Goal: Book appointment/travel/reservation

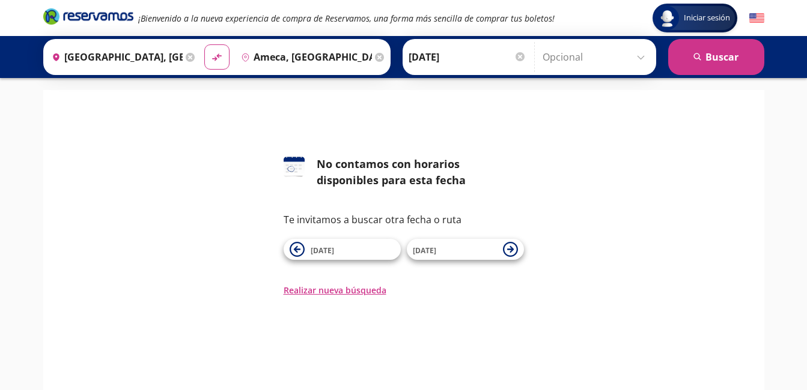
click at [518, 59] on div at bounding box center [519, 56] width 9 height 9
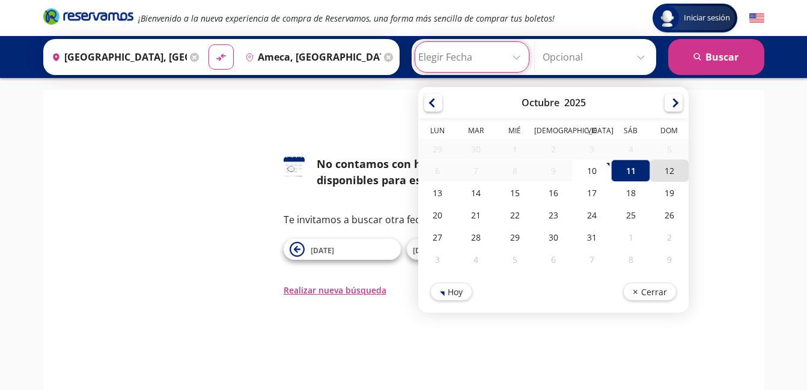
click at [650, 169] on div "12" at bounding box center [668, 171] width 38 height 22
type input "[DATE]"
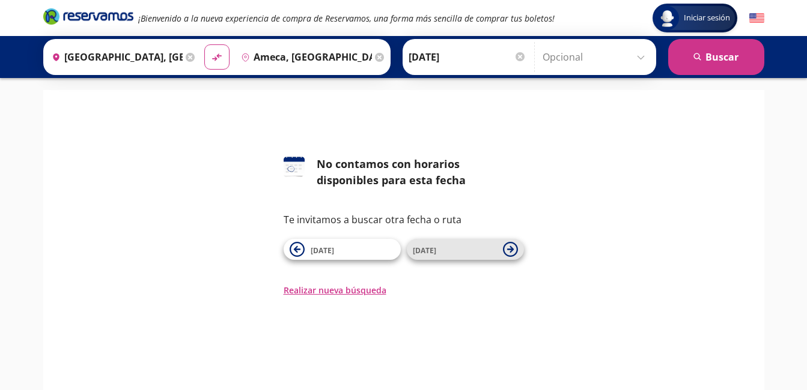
click at [437, 246] on span "[DATE]" at bounding box center [455, 250] width 84 height 14
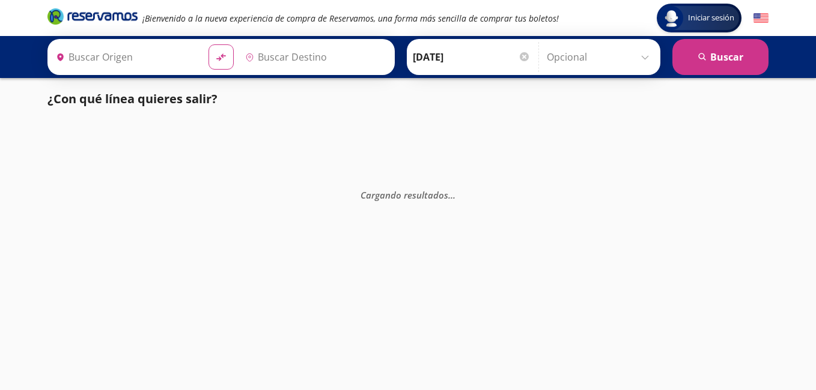
type input "[GEOGRAPHIC_DATA], [GEOGRAPHIC_DATA]"
type input "Ameca, [GEOGRAPHIC_DATA]"
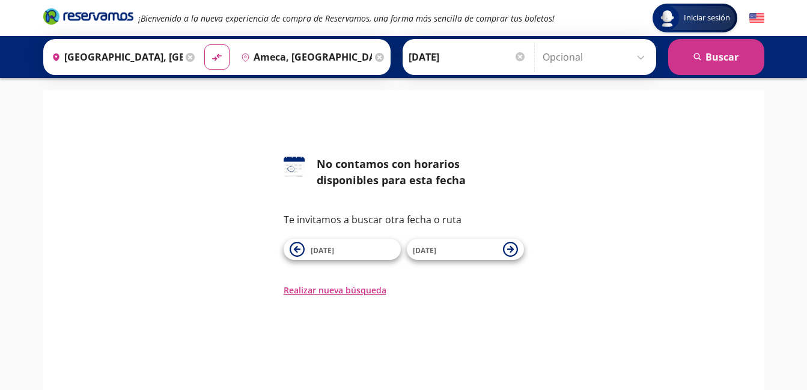
click at [435, 246] on span "[DATE]" at bounding box center [455, 250] width 84 height 14
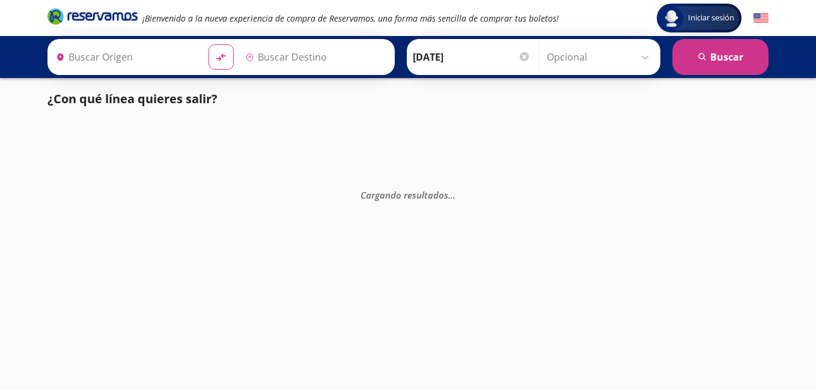
type input "[GEOGRAPHIC_DATA], [GEOGRAPHIC_DATA]"
type input "Ameca, [GEOGRAPHIC_DATA]"
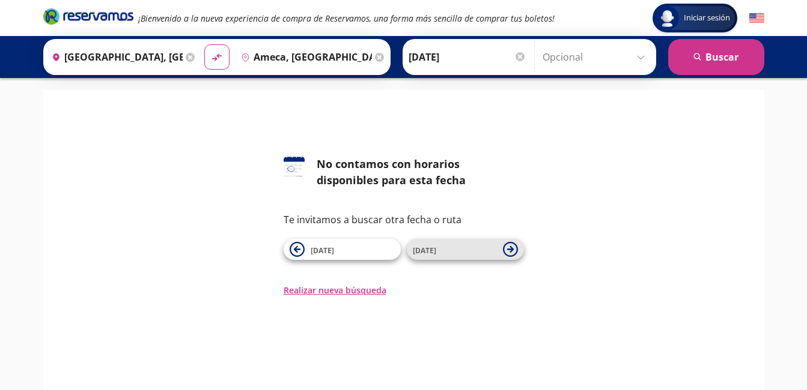
click at [456, 256] on span "[DATE]" at bounding box center [455, 250] width 84 height 14
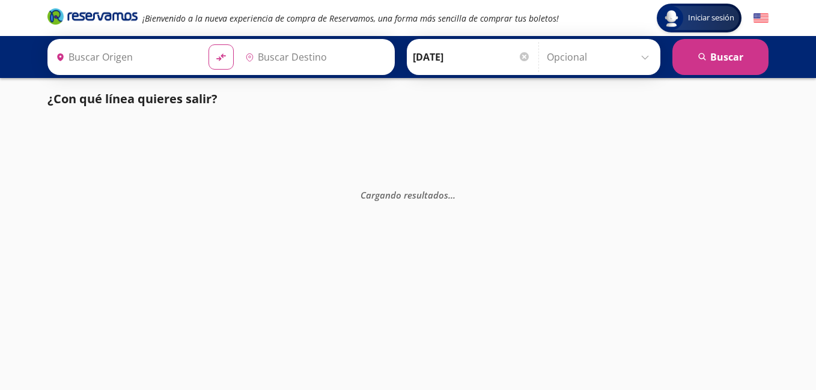
type input "[GEOGRAPHIC_DATA], [GEOGRAPHIC_DATA]"
type input "Ameca, [GEOGRAPHIC_DATA]"
